Goal: Task Accomplishment & Management: Manage account settings

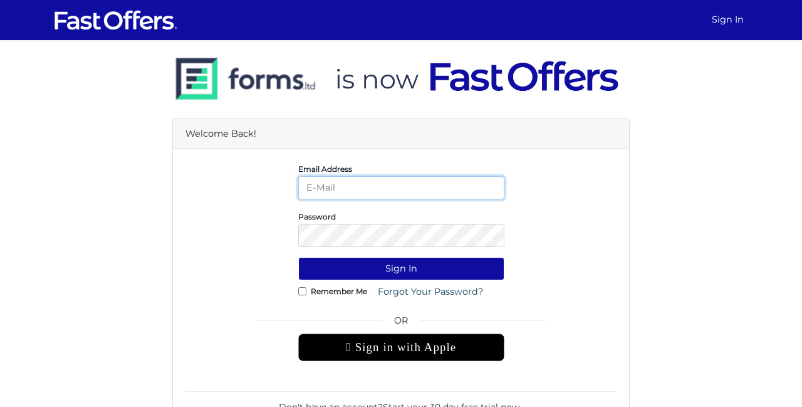
type input "ingpaulrealtor@gmail.com"
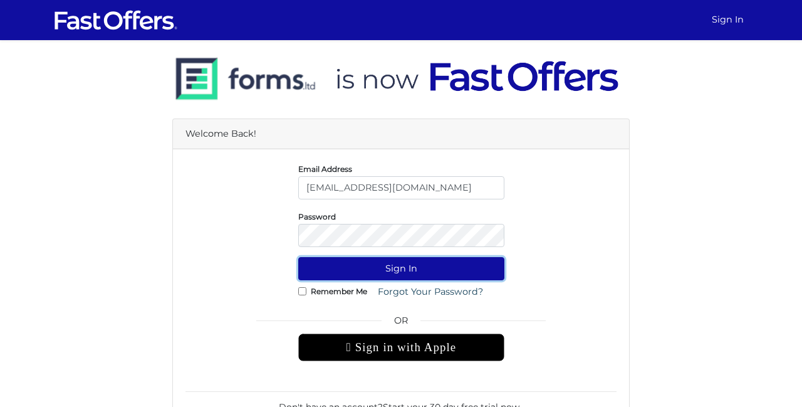
click at [387, 266] on button "Sign In" at bounding box center [401, 268] width 206 height 23
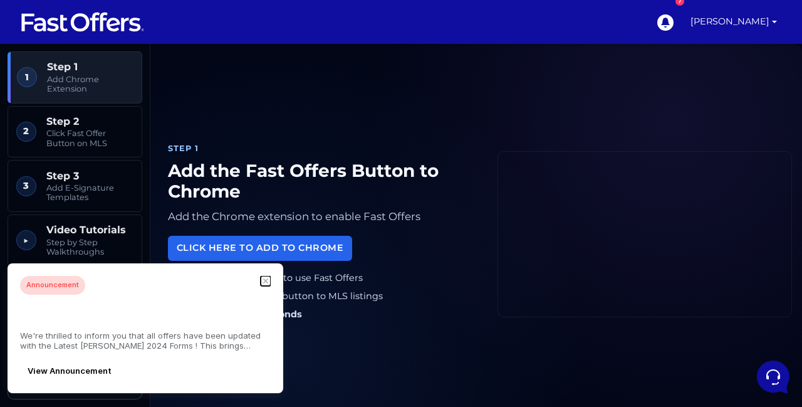
click at [265, 283] on icon "button" at bounding box center [265, 280] width 5 height 5
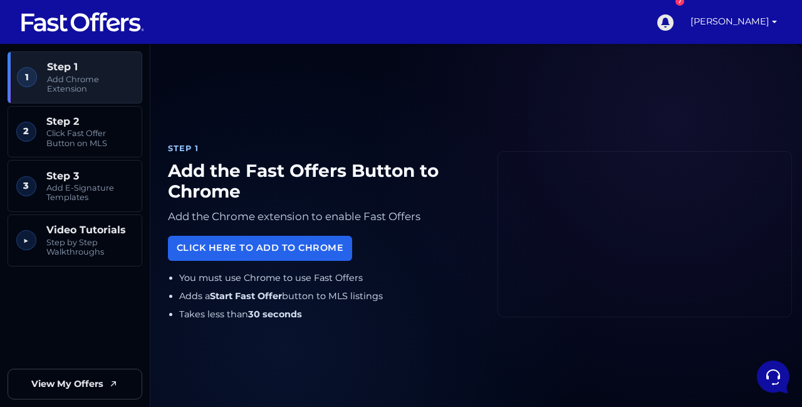
click at [680, 33] on link "7" at bounding box center [665, 22] width 29 height 44
click at [761, 24] on link "[PERSON_NAME]" at bounding box center [734, 22] width 97 height 44
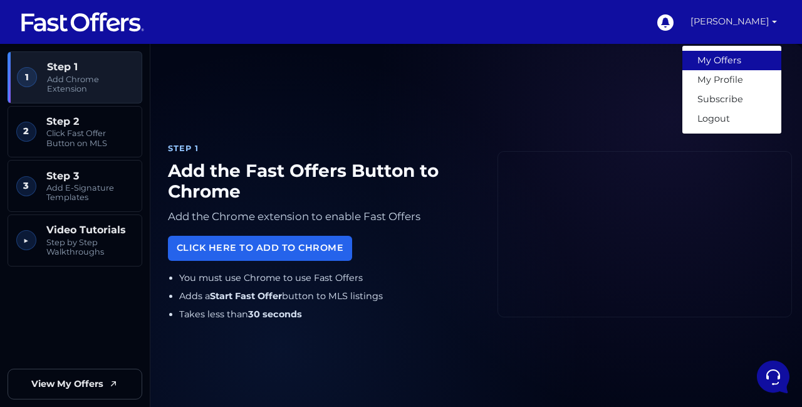
click at [713, 63] on link "My Offers" at bounding box center [732, 60] width 99 height 19
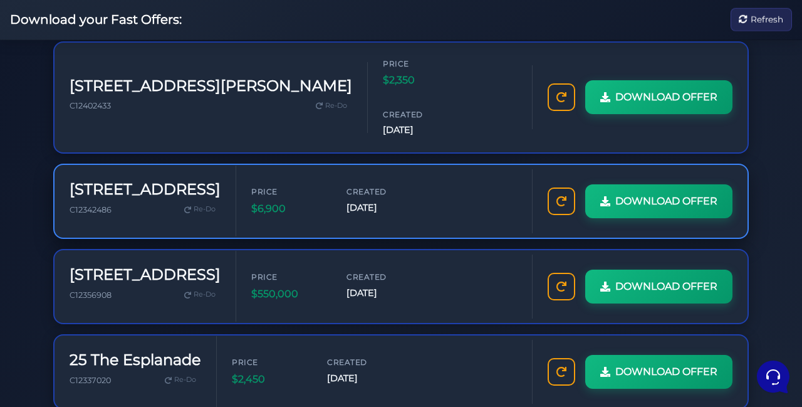
scroll to position [190, 0]
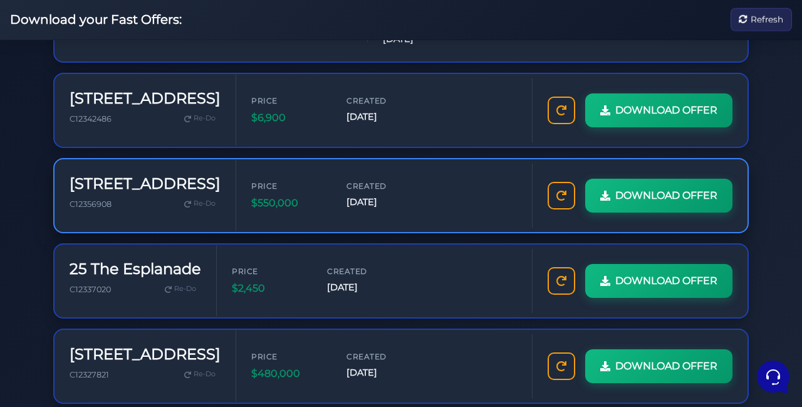
click at [489, 180] on div "Price $550,000 Created [DATE]" at bounding box center [384, 195] width 266 height 31
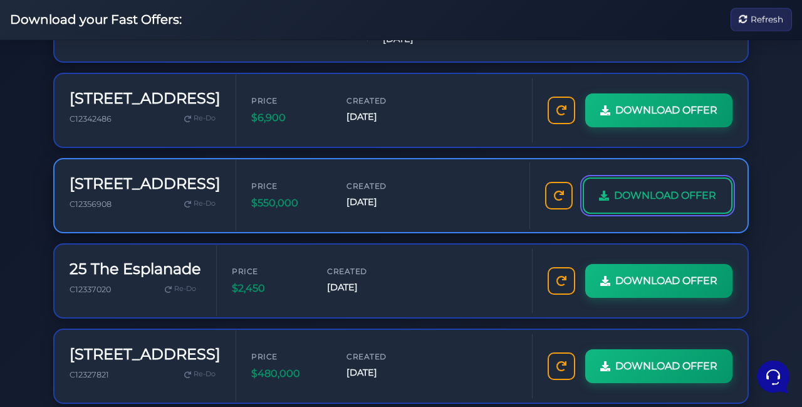
click at [656, 187] on span "DOWNLOAD OFFER" at bounding box center [665, 195] width 102 height 16
